Goal: Task Accomplishment & Management: Use online tool/utility

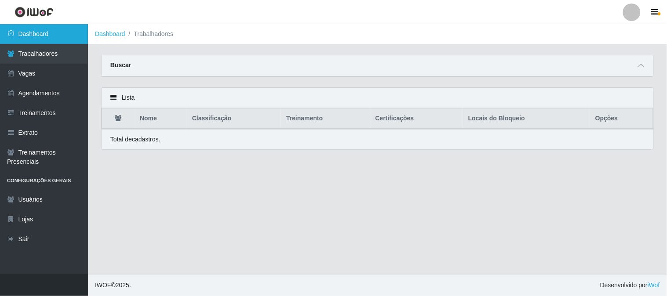
click at [40, 31] on link "Dashboard" at bounding box center [44, 34] width 88 height 20
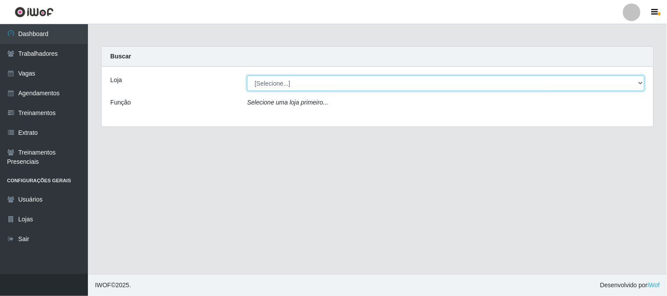
click at [260, 83] on select "[Selecione...] Sapore D'italia" at bounding box center [445, 83] width 397 height 15
select select "266"
click at [247, 76] on select "[Selecione...] Sapore D'italia" at bounding box center [445, 83] width 397 height 15
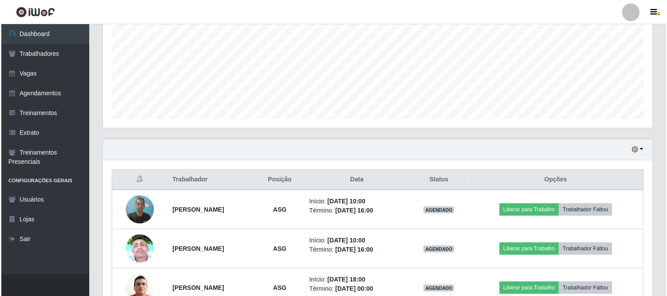
scroll to position [287, 0]
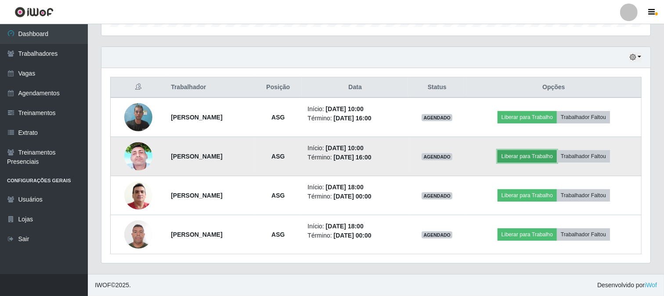
click at [533, 156] on button "Liberar para Trabalho" at bounding box center [527, 156] width 59 height 12
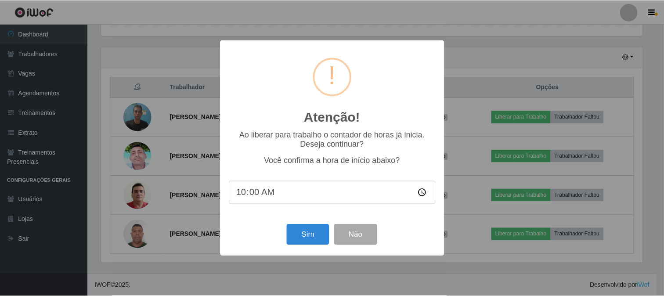
scroll to position [182, 544]
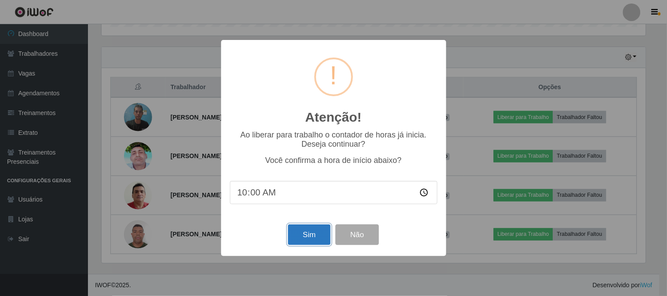
click at [305, 239] on button "Sim" at bounding box center [309, 235] width 43 height 21
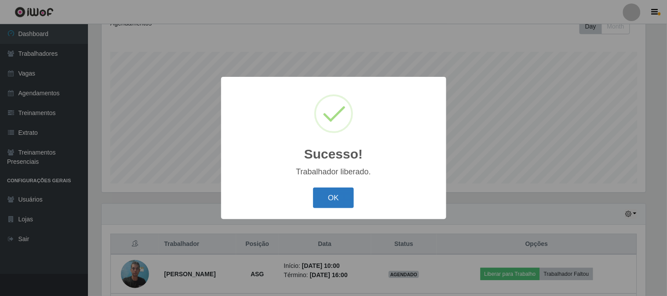
click at [340, 191] on button "OK" at bounding box center [333, 198] width 41 height 21
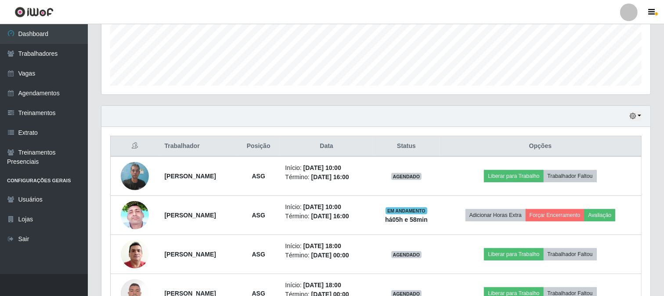
scroll to position [287, 0]
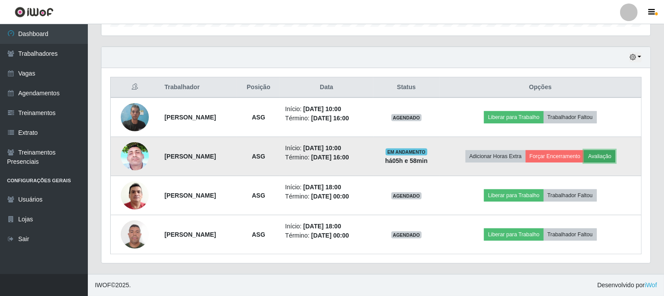
click at [616, 160] on button "Avaliação" at bounding box center [599, 156] width 31 height 12
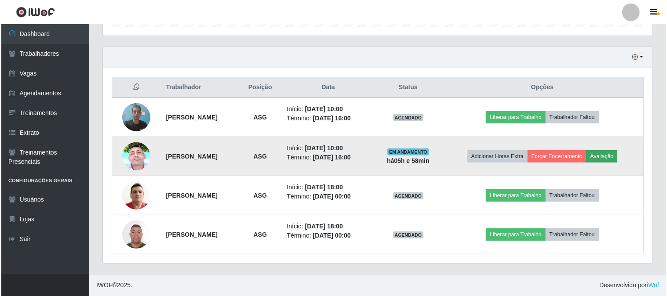
scroll to position [182, 544]
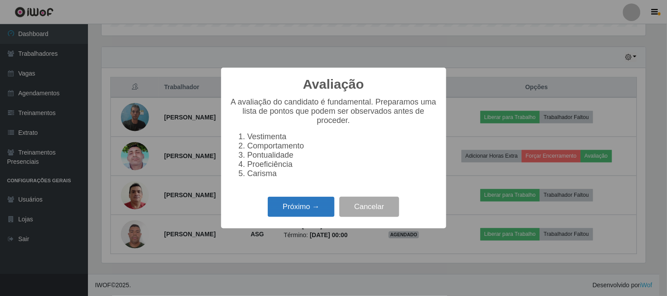
click at [301, 204] on button "Próximo →" at bounding box center [301, 207] width 67 height 21
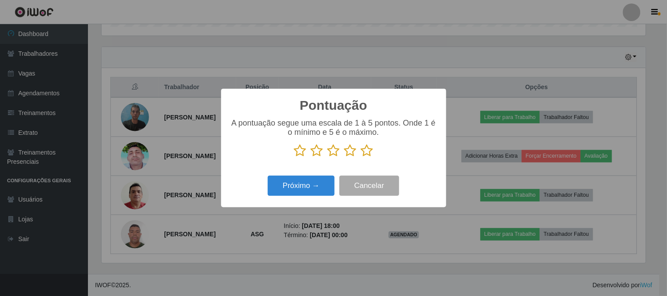
scroll to position [439249, 438888]
drag, startPoint x: 366, startPoint y: 151, endPoint x: 330, endPoint y: 174, distance: 42.9
click at [366, 151] on icon at bounding box center [367, 150] width 12 height 13
click at [361, 157] on input "radio" at bounding box center [361, 157] width 0 height 0
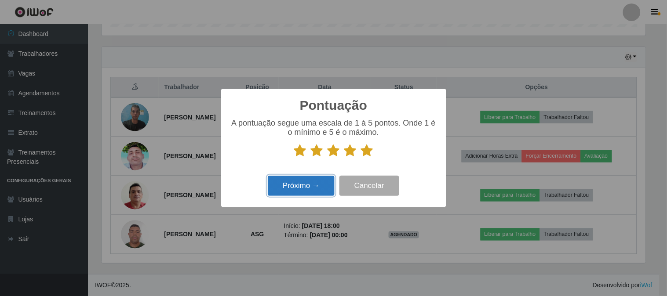
click at [319, 185] on button "Próximo →" at bounding box center [301, 186] width 67 height 21
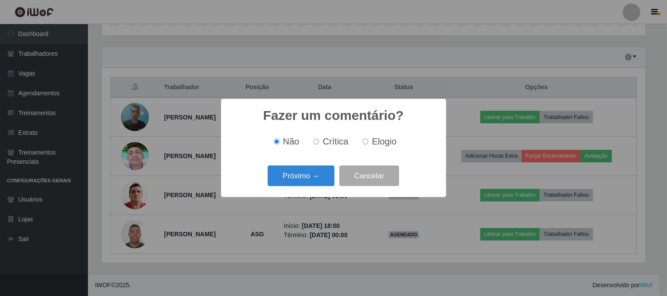
click at [379, 143] on span "Elogio" at bounding box center [384, 142] width 25 height 10
click at [368, 143] on input "Elogio" at bounding box center [366, 142] width 6 height 6
radio input "true"
click at [311, 181] on button "Próximo →" at bounding box center [301, 176] width 67 height 21
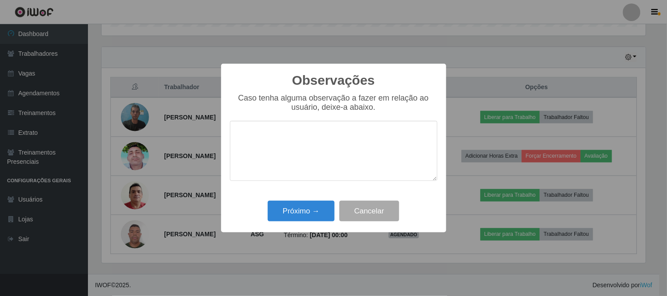
type textarea "m"
type textarea "Muito eficiente !!!"
click at [312, 211] on button "Próximo →" at bounding box center [301, 211] width 67 height 21
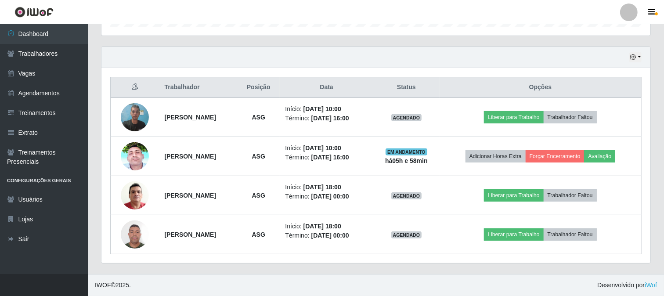
scroll to position [182, 549]
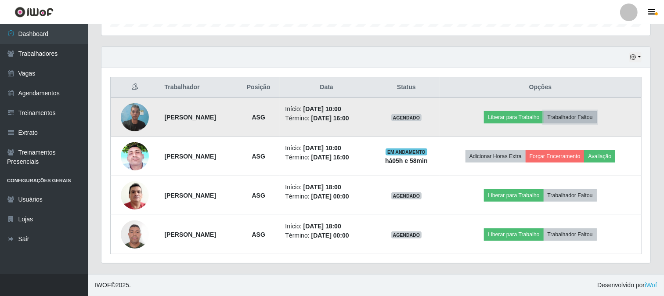
click at [591, 118] on button "Trabalhador Faltou" at bounding box center [570, 117] width 53 height 12
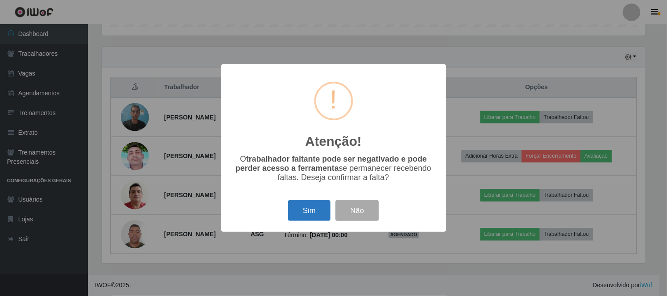
click at [301, 215] on button "Sim" at bounding box center [309, 210] width 43 height 21
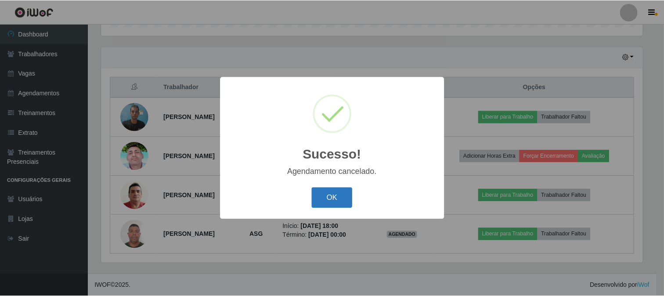
scroll to position [248, 0]
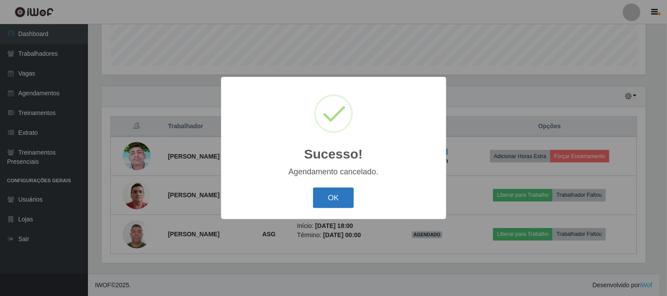
click at [334, 197] on button "OK" at bounding box center [333, 198] width 41 height 21
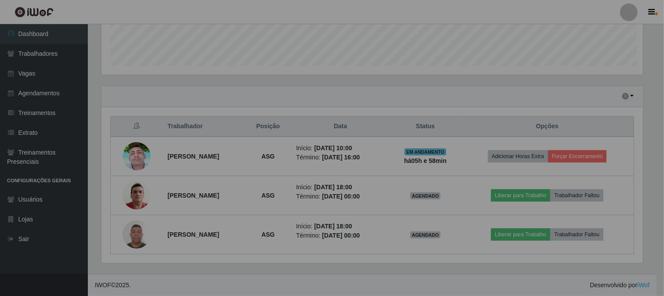
scroll to position [0, 0]
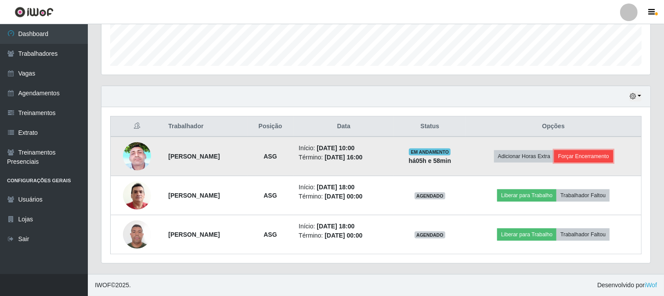
click at [587, 156] on button "Forçar Encerramento" at bounding box center [584, 156] width 59 height 12
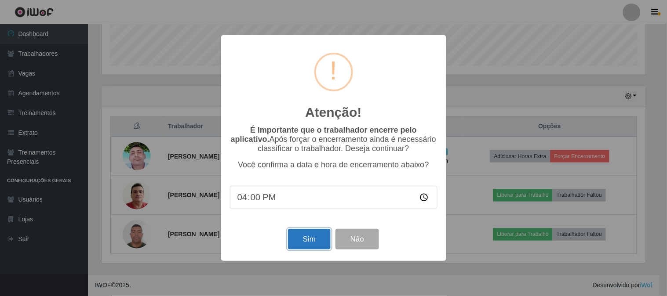
click at [314, 244] on button "Sim" at bounding box center [309, 239] width 43 height 21
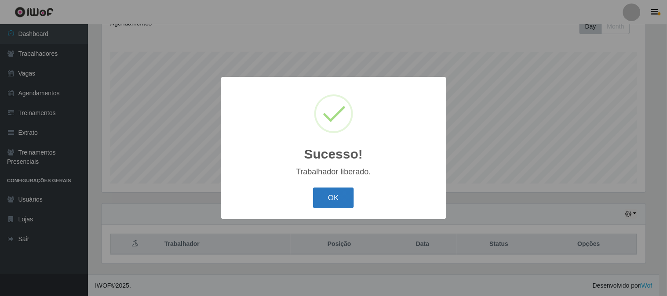
click at [337, 191] on button "OK" at bounding box center [333, 198] width 41 height 21
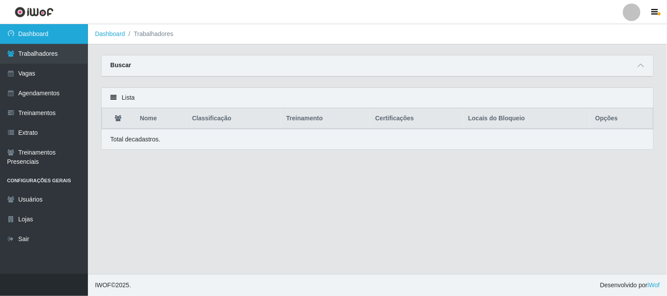
click at [65, 33] on link "Dashboard" at bounding box center [44, 34] width 88 height 20
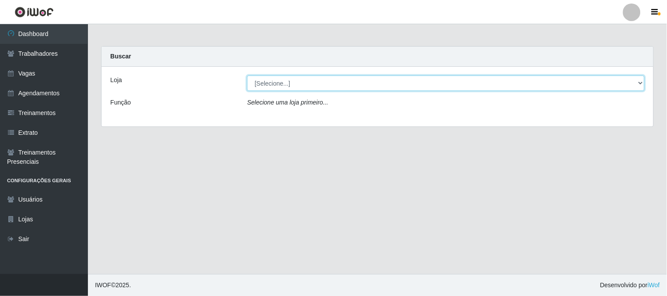
click at [292, 85] on select "[Selecione...] Sapore D'italia" at bounding box center [445, 83] width 397 height 15
select select "266"
click at [247, 76] on select "[Selecione...] Sapore D'italia" at bounding box center [445, 83] width 397 height 15
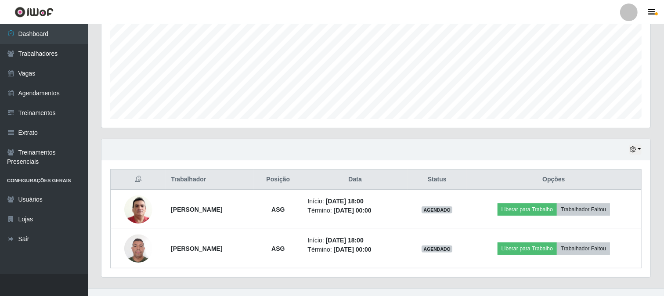
scroll to position [209, 0]
